Goal: Task Accomplishment & Management: Manage account settings

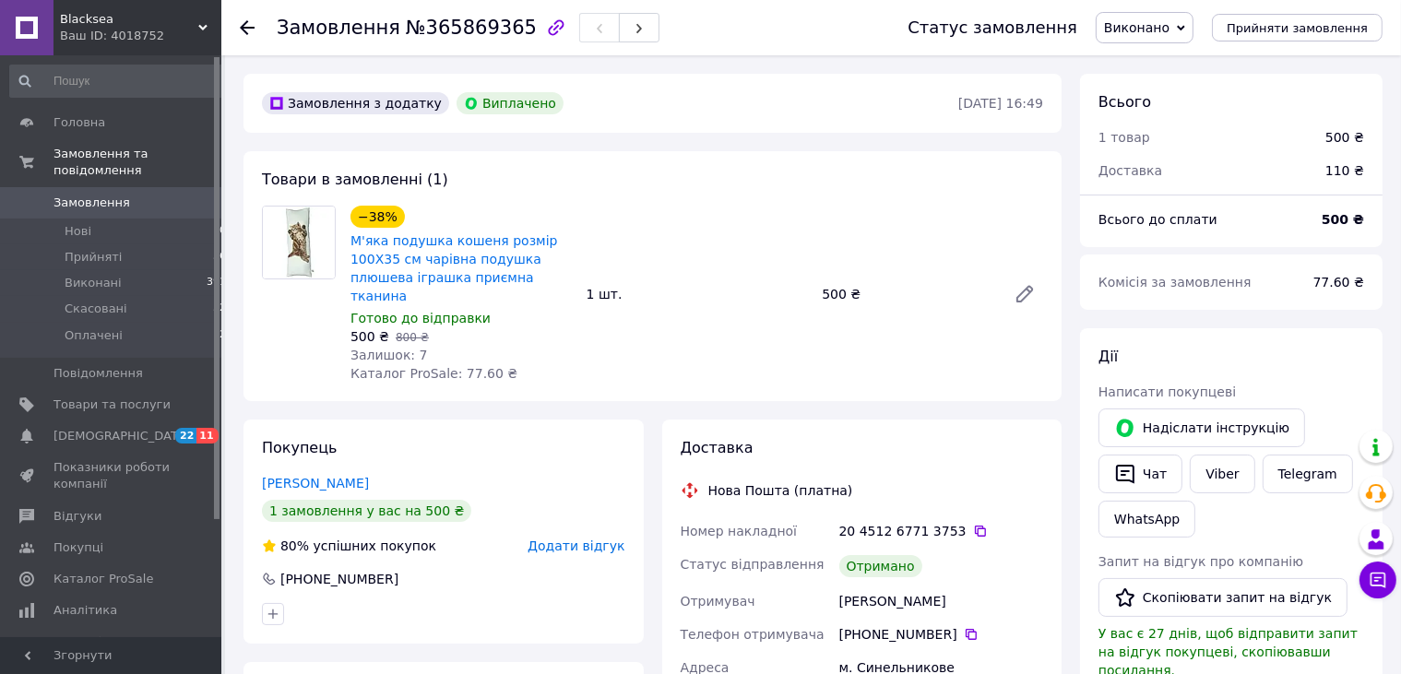
click at [84, 195] on span "Замовлення" at bounding box center [91, 203] width 77 height 17
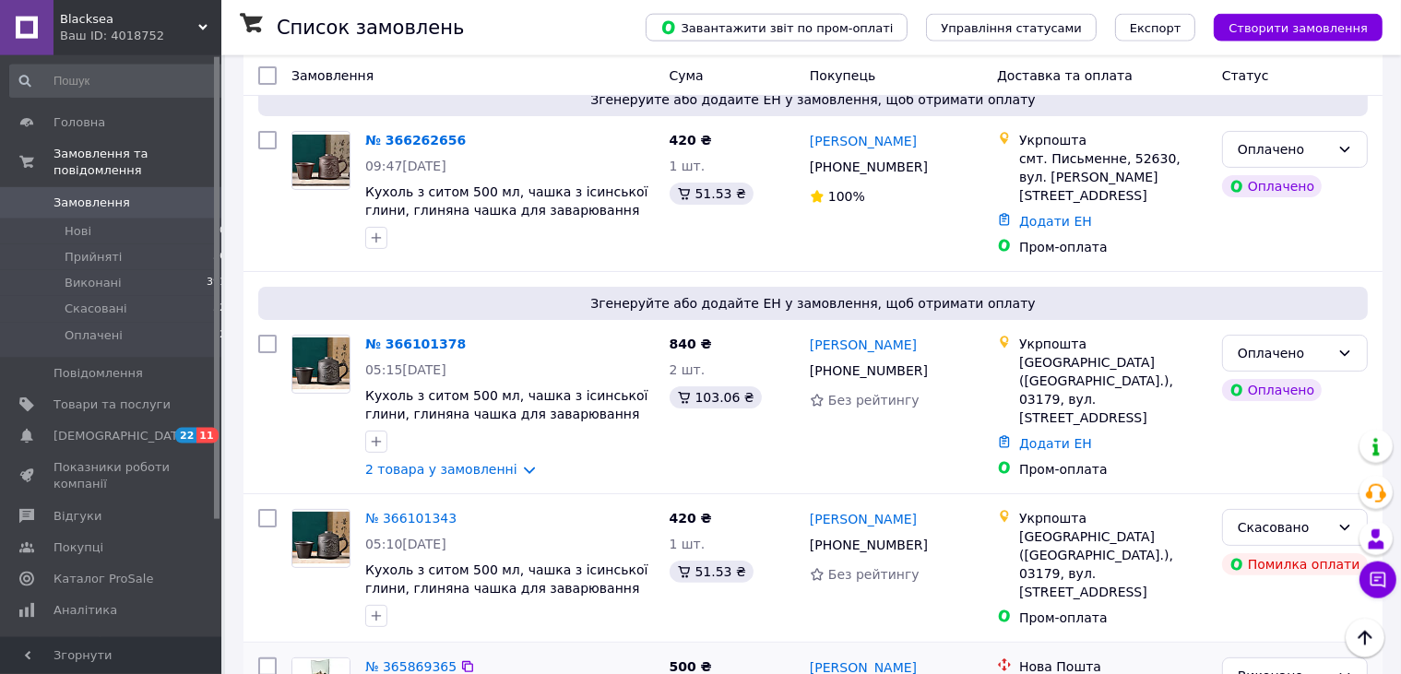
scroll to position [291, 0]
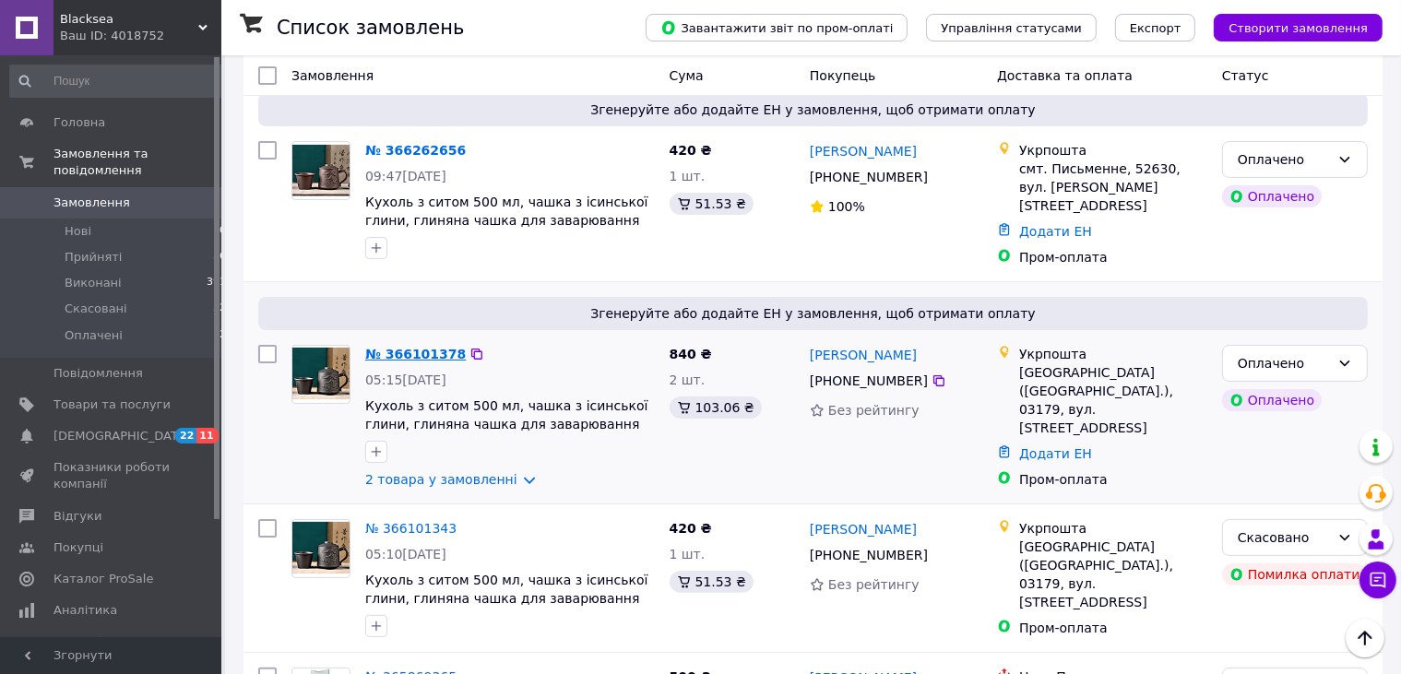
click at [436, 347] on link "№ 366101378" at bounding box center [415, 354] width 101 height 15
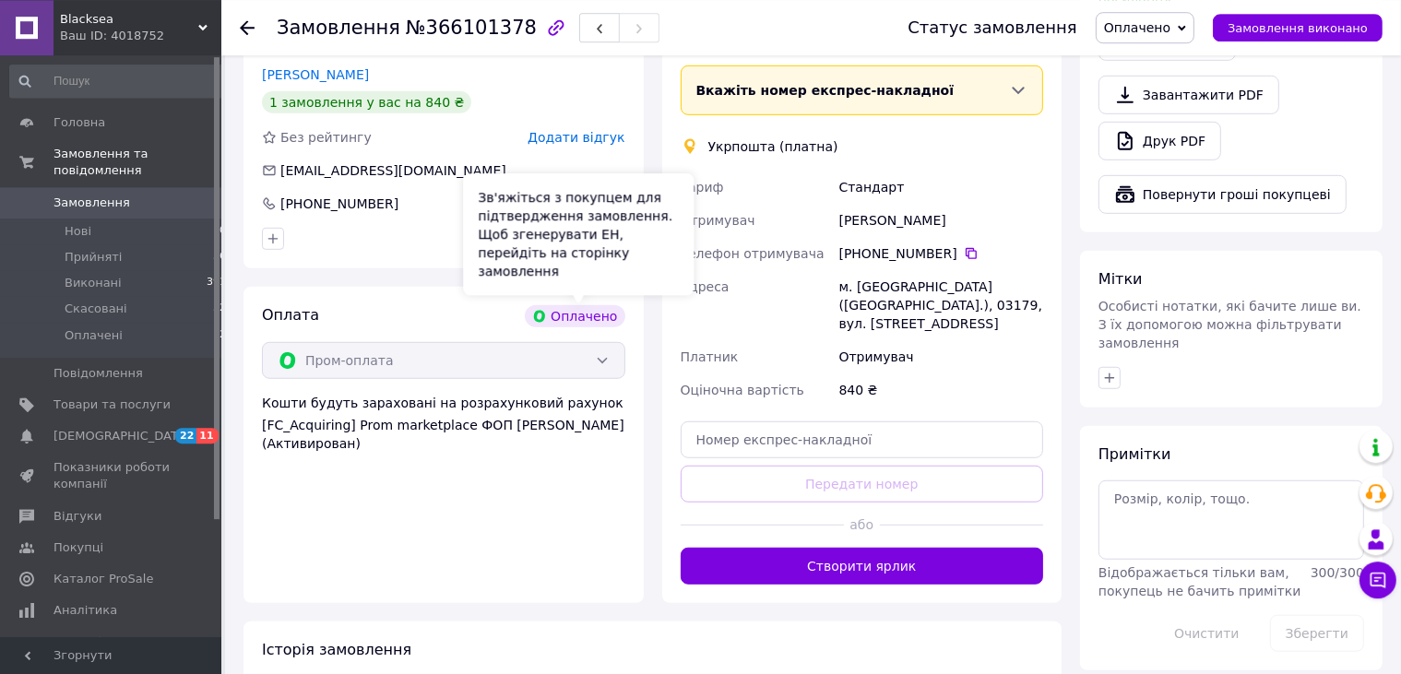
scroll to position [1239, 0]
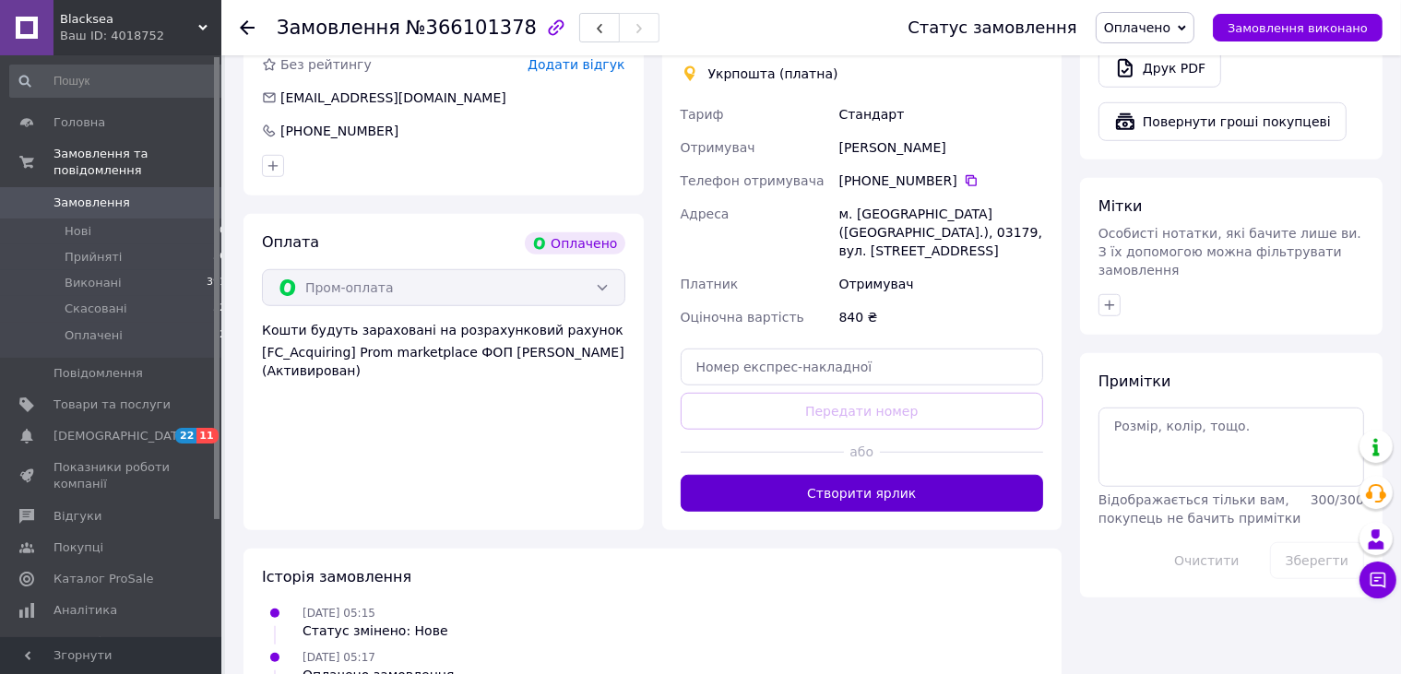
click at [869, 475] on button "Створити ярлик" at bounding box center [862, 493] width 363 height 37
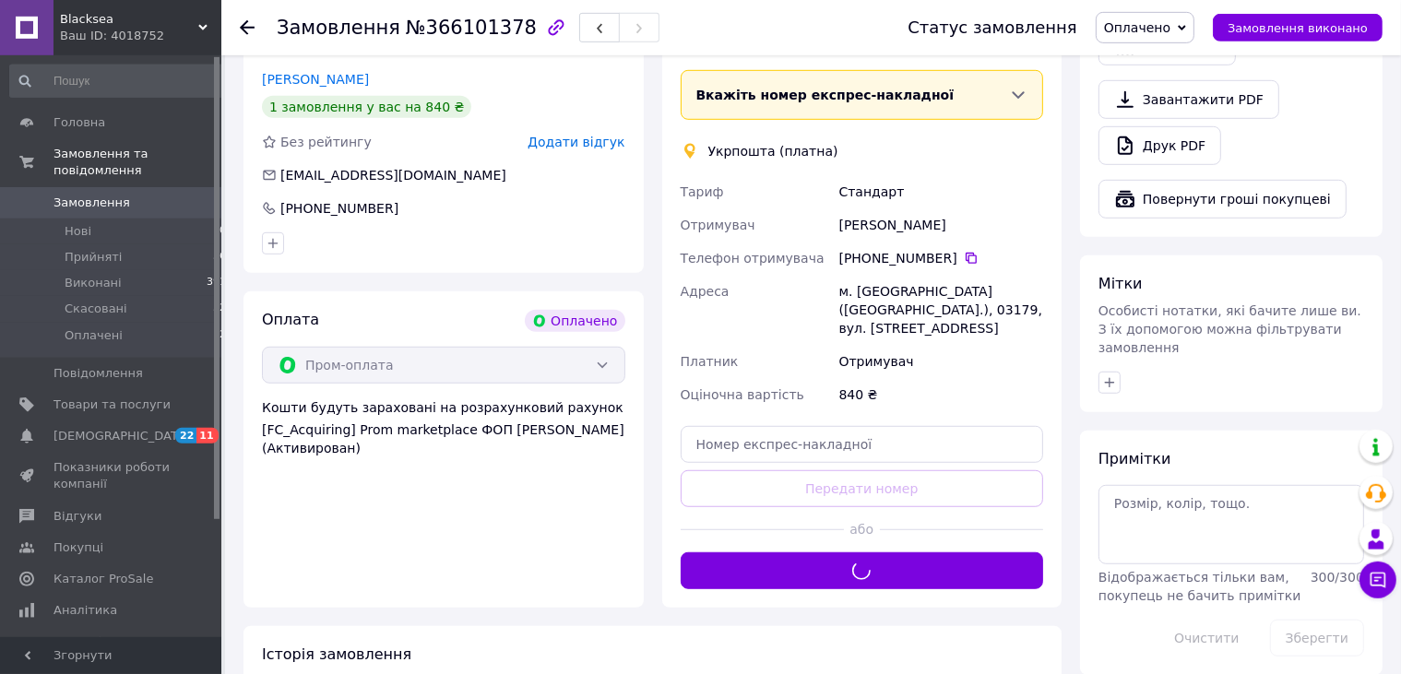
scroll to position [1142, 0]
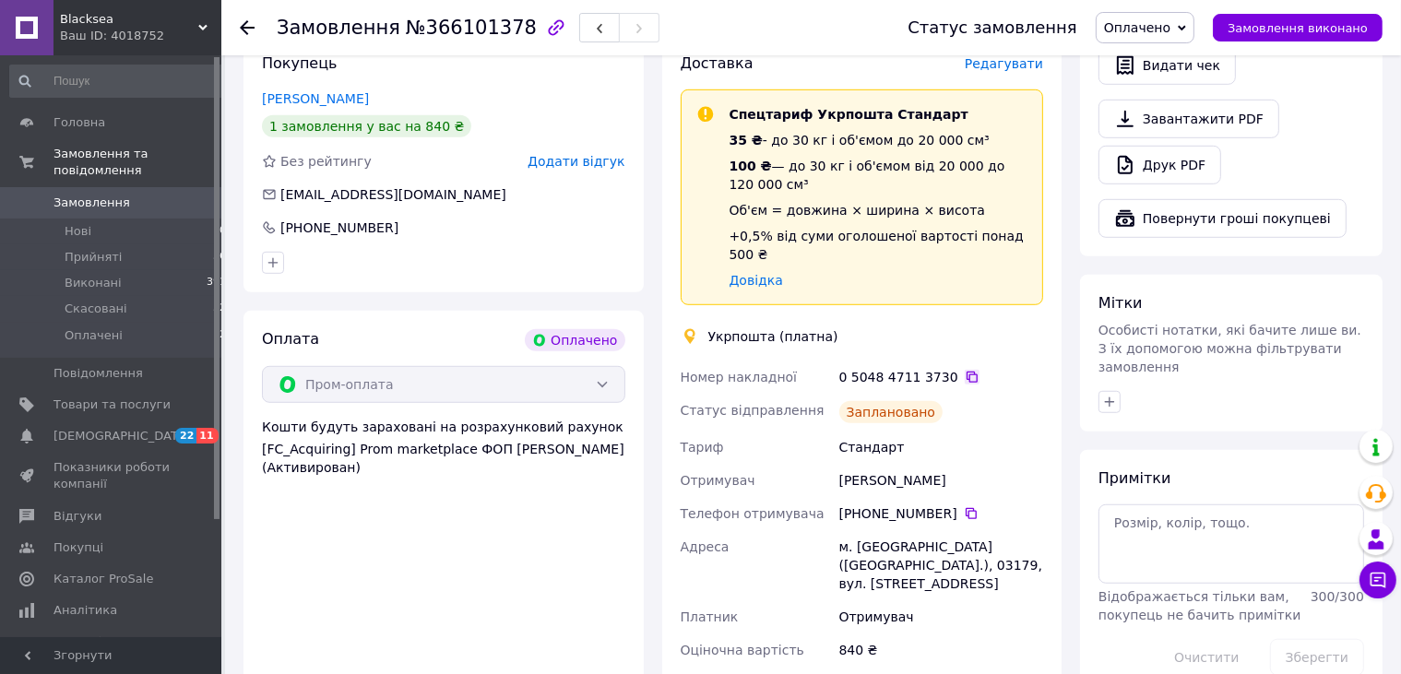
click at [965, 370] on icon at bounding box center [972, 377] width 15 height 15
click at [95, 195] on span "Замовлення" at bounding box center [91, 203] width 77 height 17
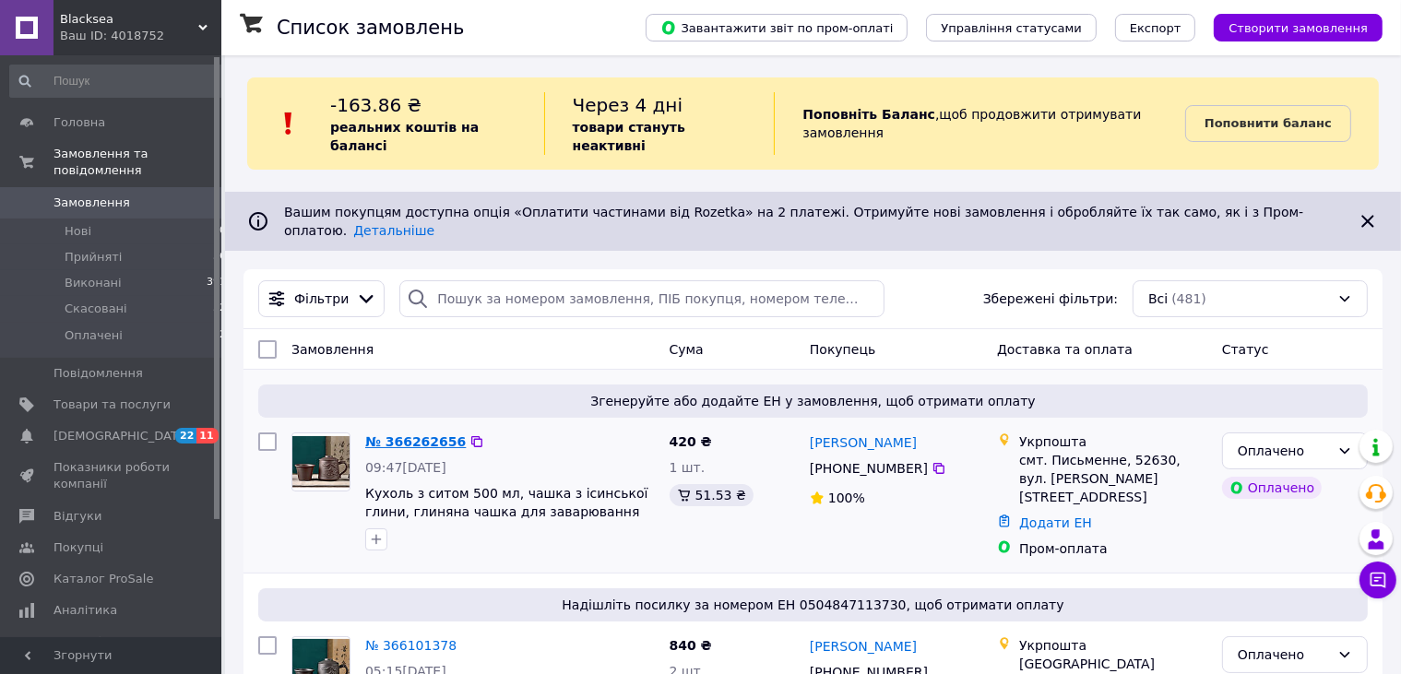
click at [439, 434] on link "№ 366262656" at bounding box center [415, 441] width 101 height 15
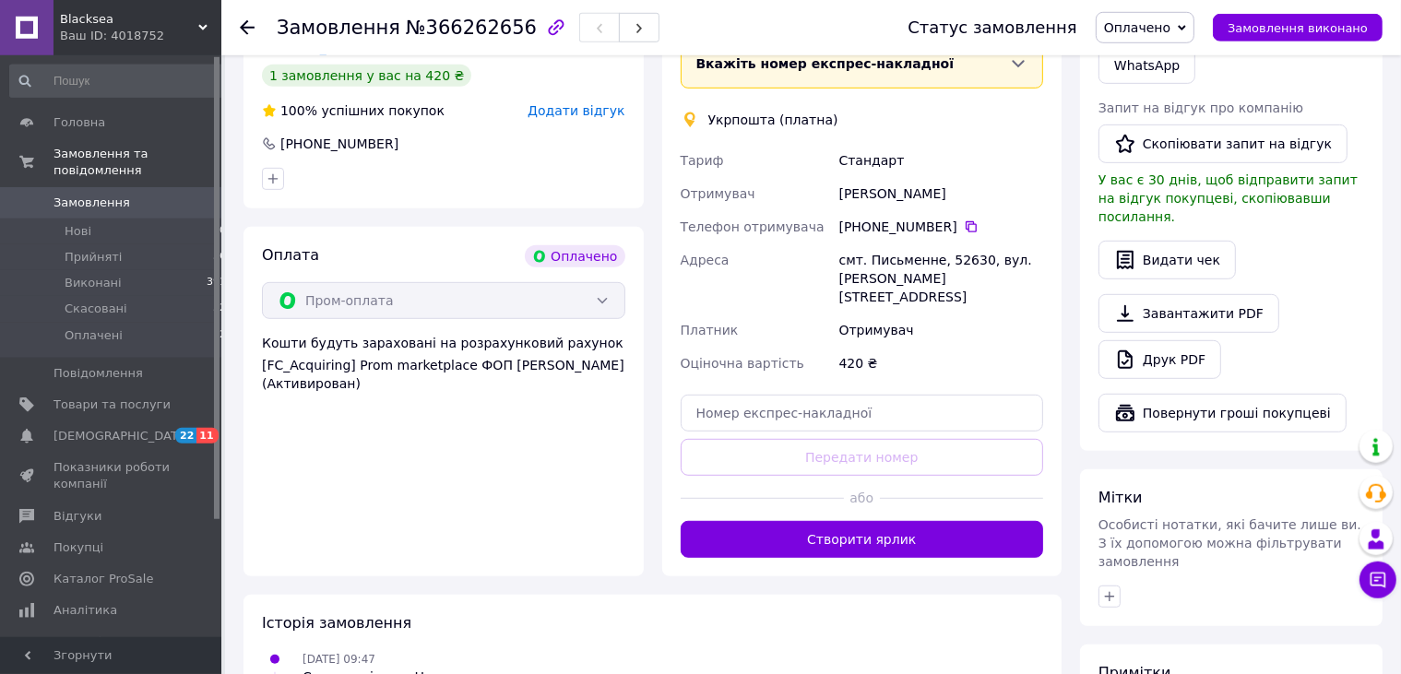
scroll to position [974, 0]
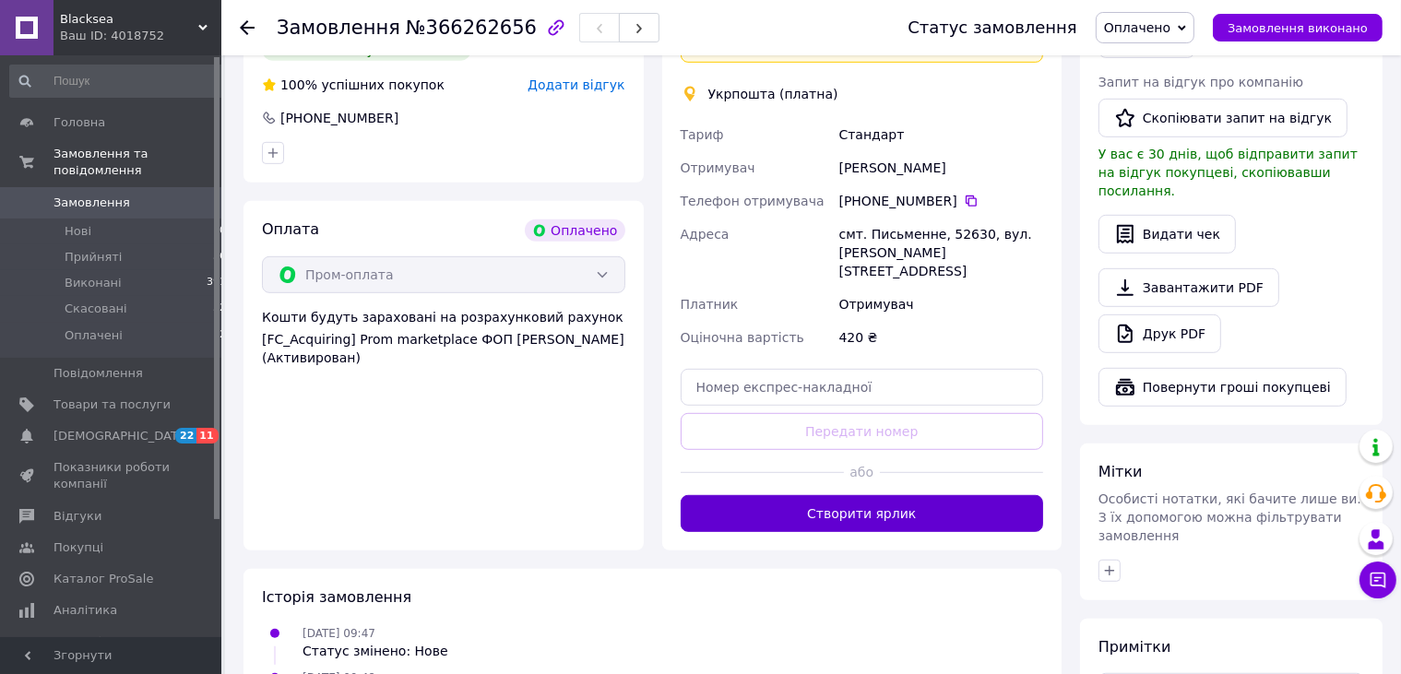
click at [898, 495] on button "Створити ярлик" at bounding box center [862, 513] width 363 height 37
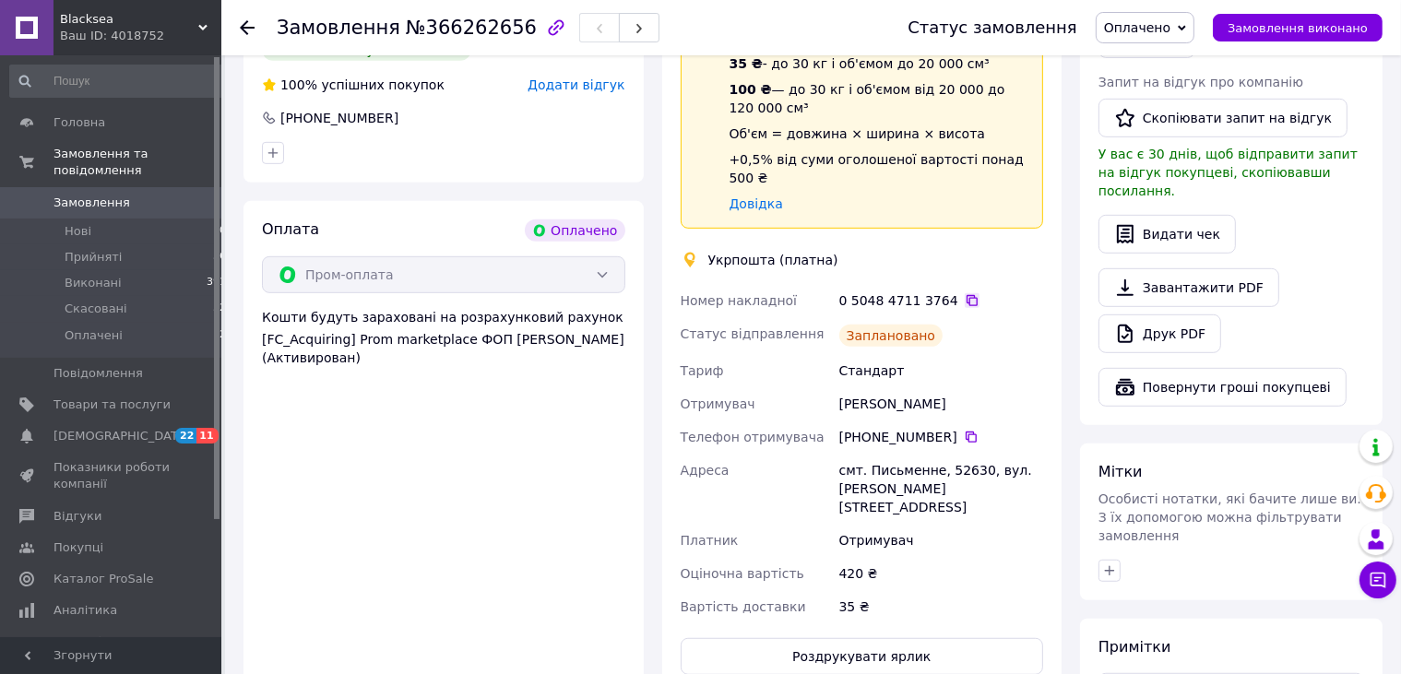
click at [966, 295] on icon at bounding box center [971, 300] width 11 height 11
click at [124, 195] on span "Замовлення" at bounding box center [111, 203] width 117 height 17
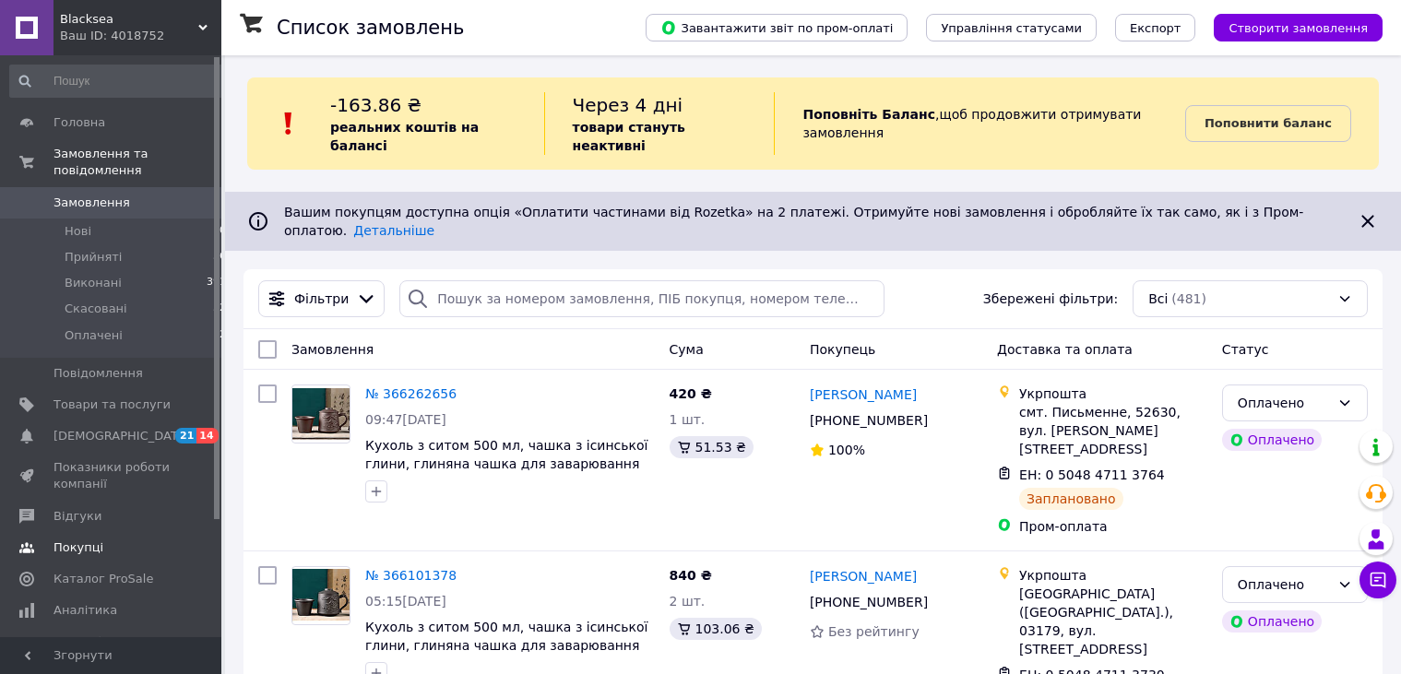
click at [87, 539] on span "Покупці" at bounding box center [78, 547] width 50 height 17
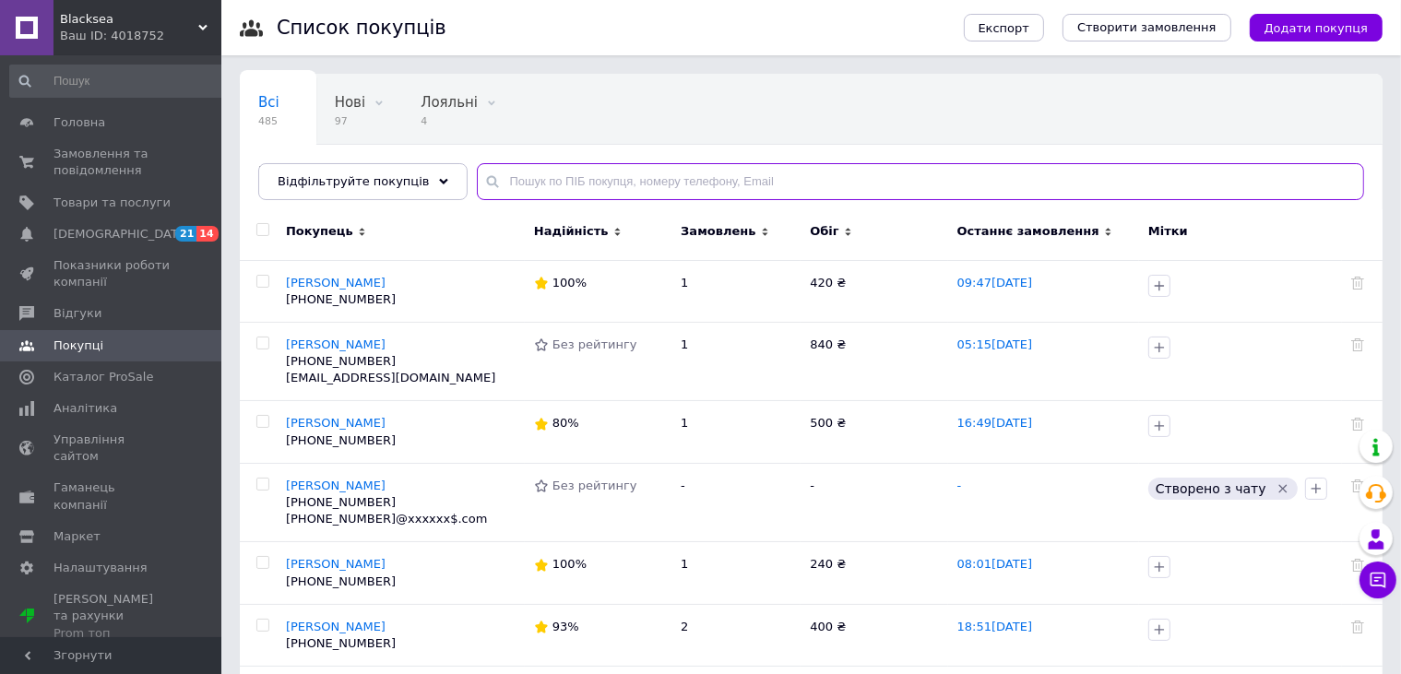
paste input "380686997886"
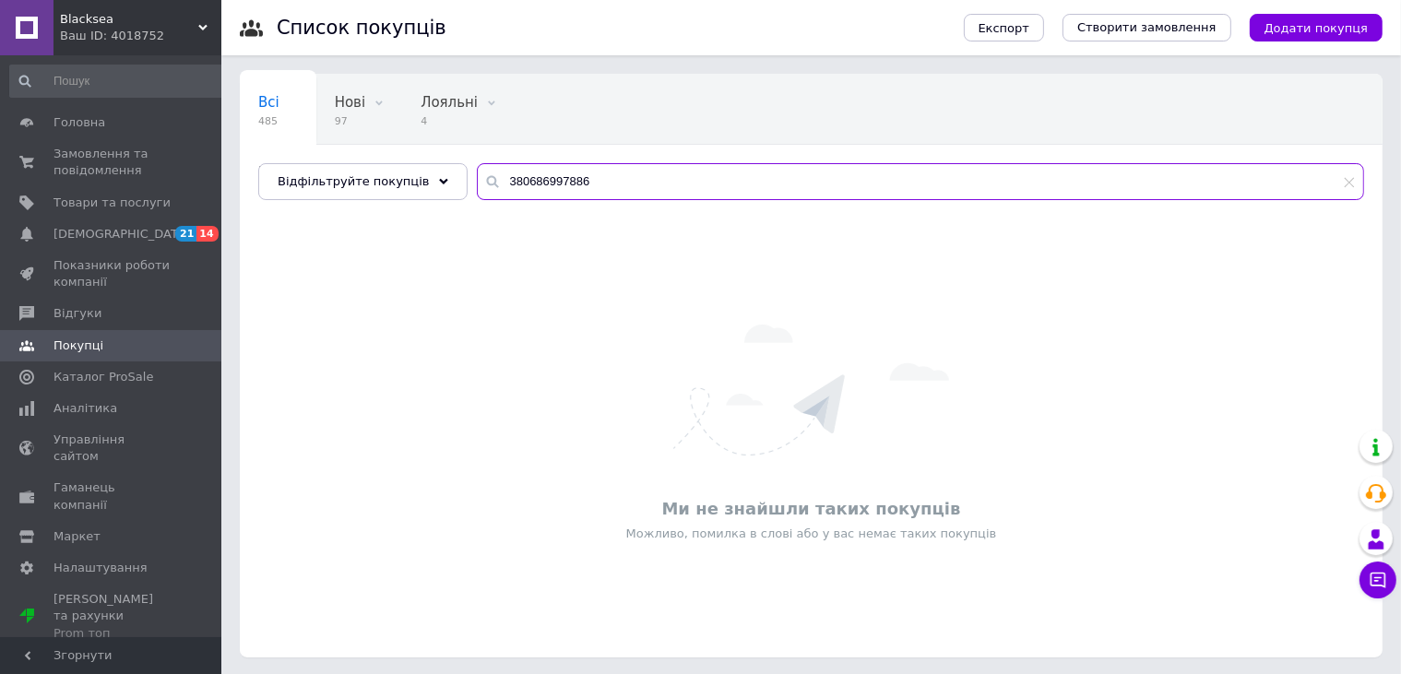
type input "380686997886"
